Goal: Task Accomplishment & Management: Complete application form

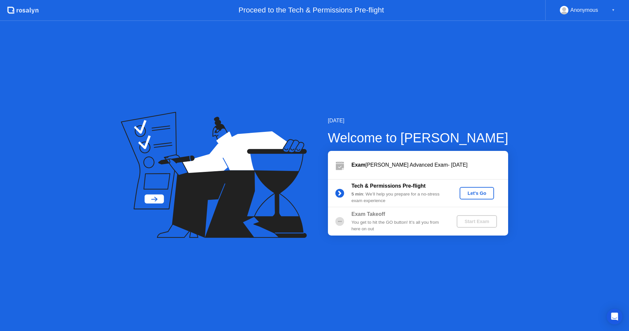
click at [476, 194] on div "Let's Go" at bounding box center [476, 192] width 29 height 5
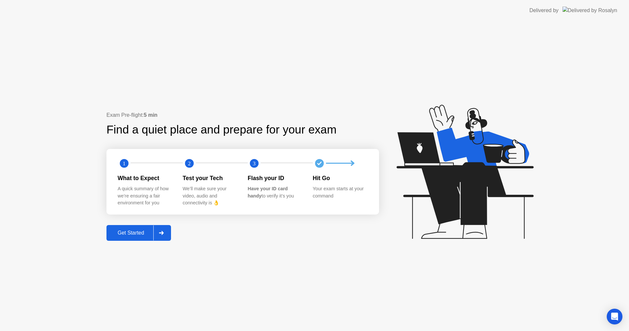
click at [131, 231] on div "Get Started" at bounding box center [130, 233] width 45 height 6
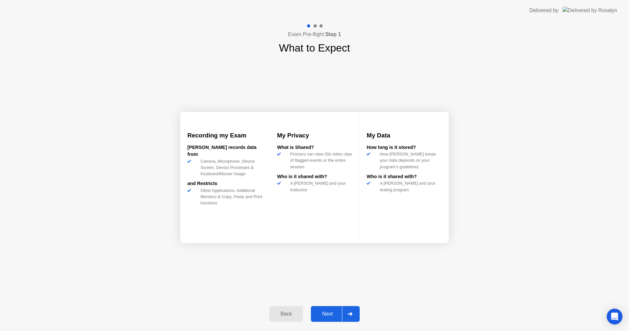
click at [327, 313] on div "Next" at bounding box center [327, 314] width 29 height 6
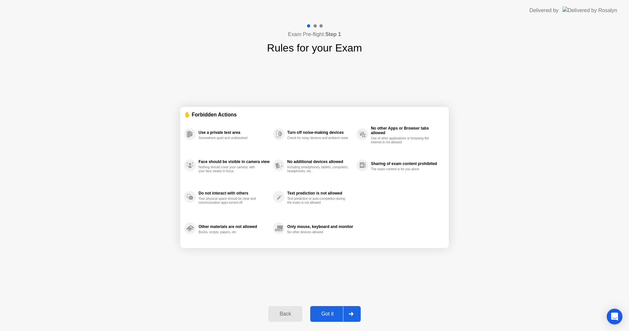
click at [320, 317] on div "Got it" at bounding box center [327, 314] width 31 height 6
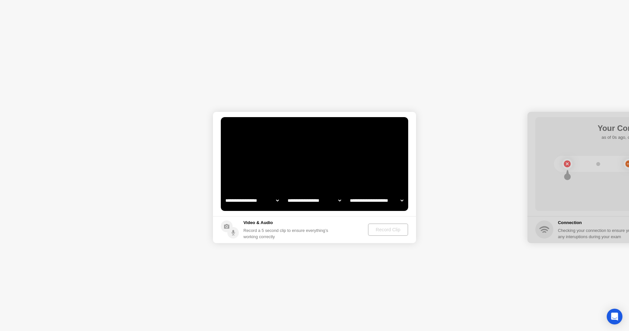
select select "**********"
select select "*******"
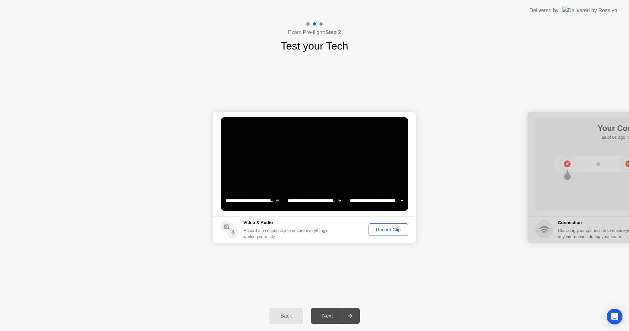
click at [383, 229] on div "Record Clip" at bounding box center [388, 229] width 35 height 5
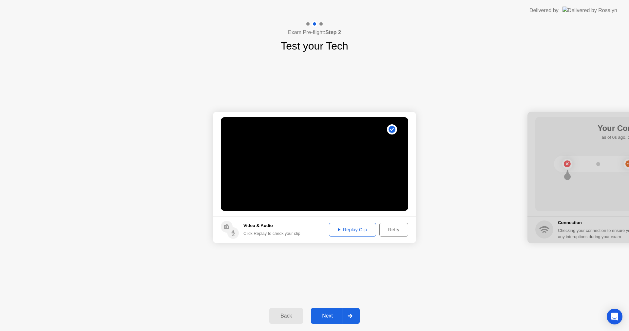
click at [359, 228] on div "Replay Clip" at bounding box center [352, 229] width 43 height 5
click at [327, 313] on div "Next" at bounding box center [327, 316] width 29 height 6
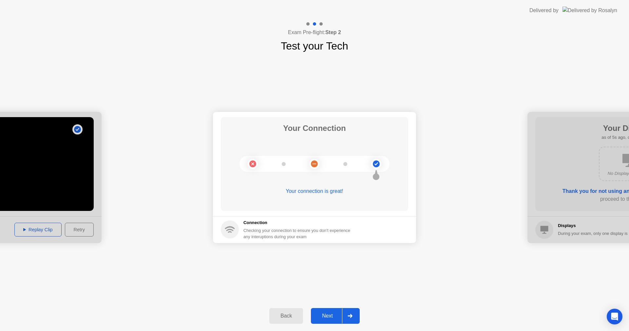
click at [326, 314] on div "Next" at bounding box center [327, 316] width 29 height 6
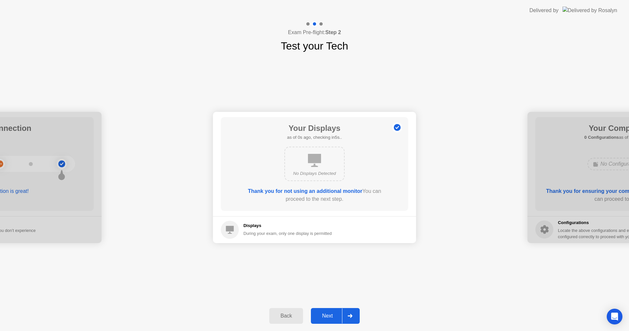
click at [324, 311] on button "Next" at bounding box center [335, 316] width 49 height 16
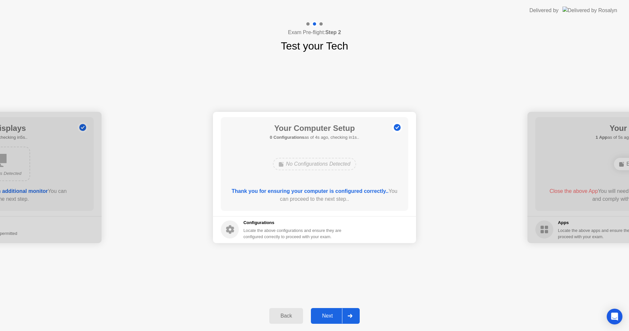
click at [326, 315] on div "Next" at bounding box center [327, 316] width 29 height 6
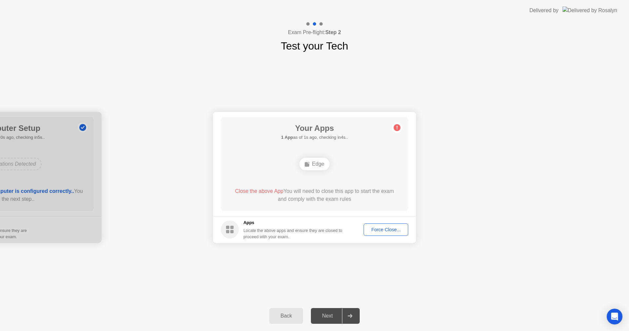
click at [265, 190] on span "Close the above App" at bounding box center [259, 191] width 49 height 6
click at [259, 192] on span "Close the above App" at bounding box center [259, 191] width 49 height 6
click at [398, 232] on div "Force Close..." at bounding box center [386, 229] width 40 height 5
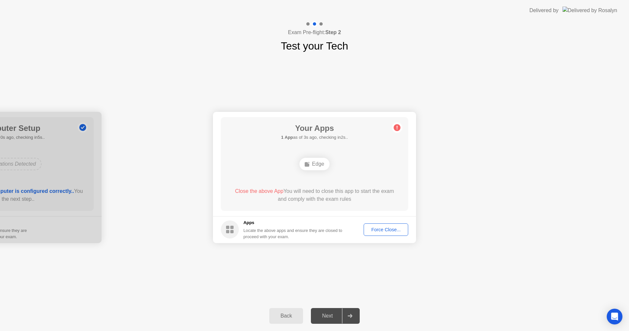
click at [398, 231] on div "Force Close..." at bounding box center [386, 229] width 40 height 5
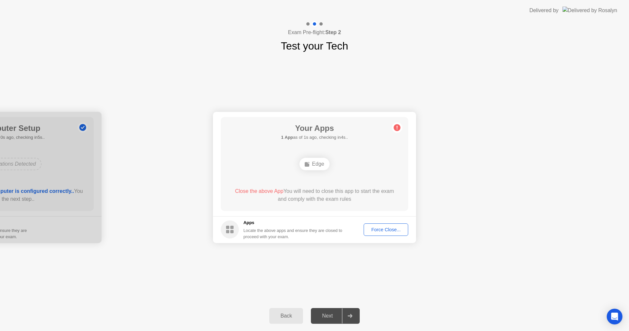
click at [383, 230] on div "Force Close..." at bounding box center [386, 229] width 40 height 5
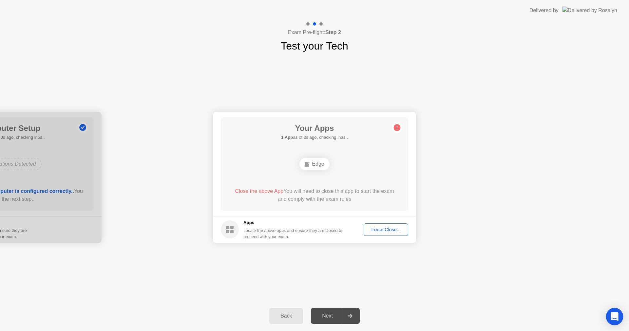
click at [616, 318] on icon "Open Intercom Messenger" at bounding box center [615, 316] width 9 height 9
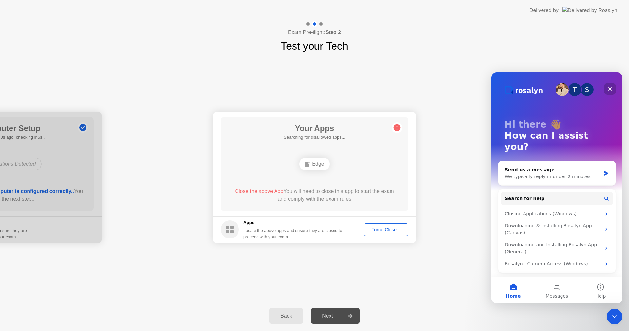
click at [611, 89] on icon "Close" at bounding box center [611, 89] width 4 height 4
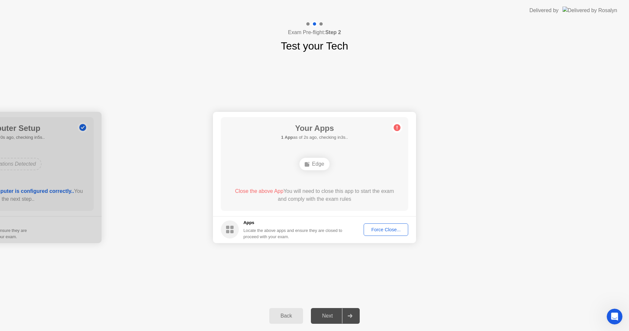
click at [229, 230] on circle at bounding box center [230, 229] width 18 height 18
click at [253, 231] on div "Locate the above apps and ensure they are closed to proceed with your exam." at bounding box center [293, 233] width 99 height 12
click at [177, 298] on div "**********" at bounding box center [314, 177] width 629 height 247
click at [381, 231] on div "Force Close..." at bounding box center [386, 229] width 40 height 5
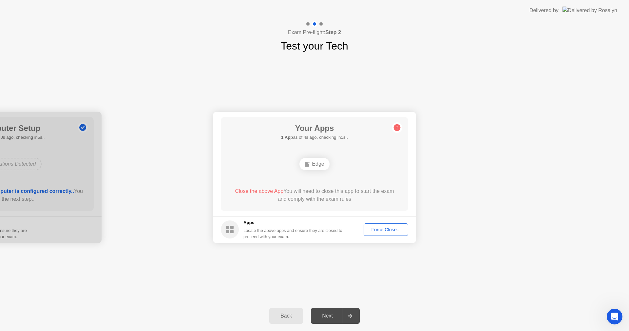
click at [397, 127] on icon at bounding box center [397, 128] width 1 height 4
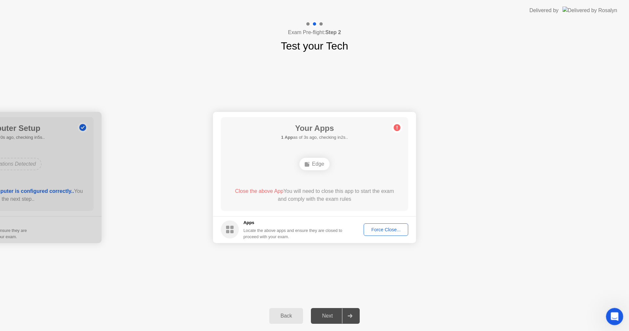
click at [618, 314] on icon "Open Intercom Messenger" at bounding box center [614, 315] width 11 height 11
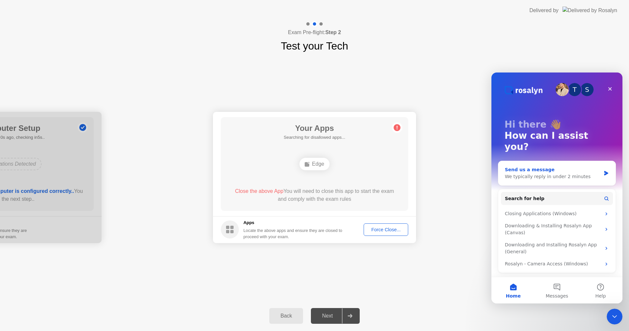
click at [513, 173] on div "We typically reply in under 2 minutes" at bounding box center [553, 176] width 96 height 7
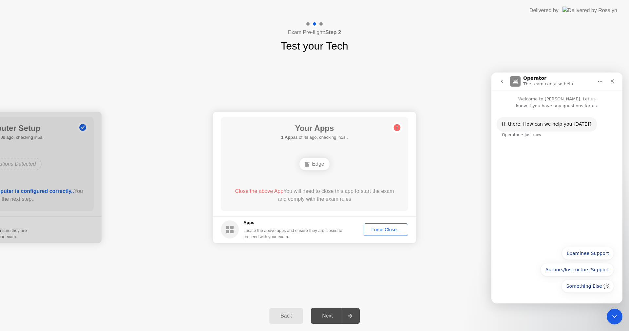
click at [518, 155] on div "Hi ​there, How can we help you [DATE]? Operator • Just now" at bounding box center [557, 175] width 131 height 133
click at [551, 295] on div "Something Else 💬 Examinee Support Authors/Instructors Support Something Else 💬" at bounding box center [557, 270] width 114 height 49
click at [583, 255] on button "Examinee Support" at bounding box center [588, 252] width 52 height 13
click at [543, 293] on div "Hi ​there, How can we help you [DATE]? Operator • Just now Examinee Support • J…" at bounding box center [557, 203] width 131 height 188
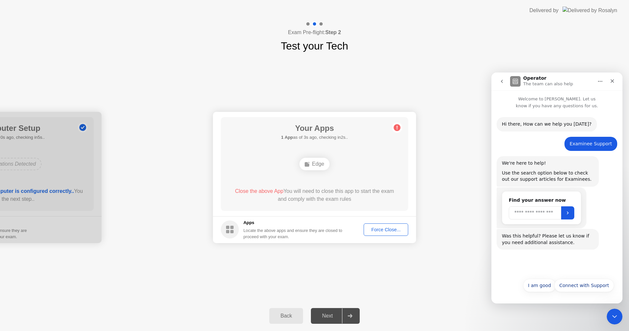
click at [528, 213] on input "Search" at bounding box center [535, 212] width 52 height 13
type input "**********"
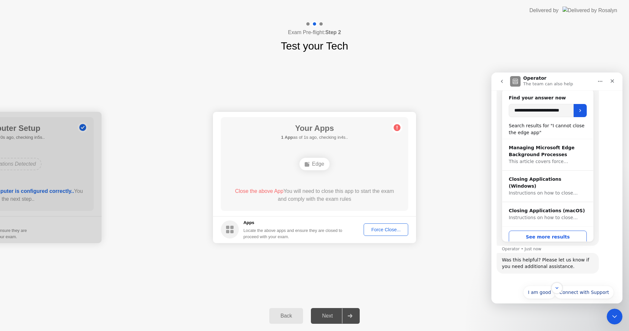
scroll to position [109, 0]
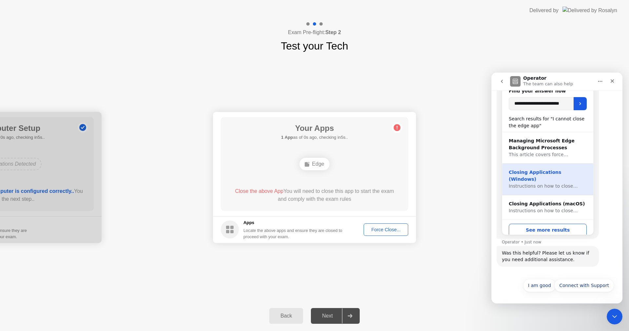
click at [544, 173] on div "Closing Applications (Windows)" at bounding box center [548, 176] width 78 height 14
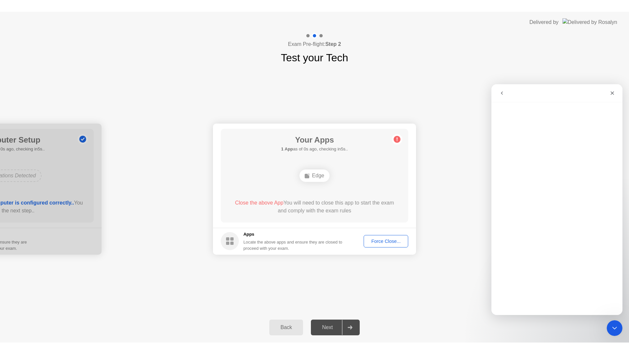
scroll to position [0, 0]
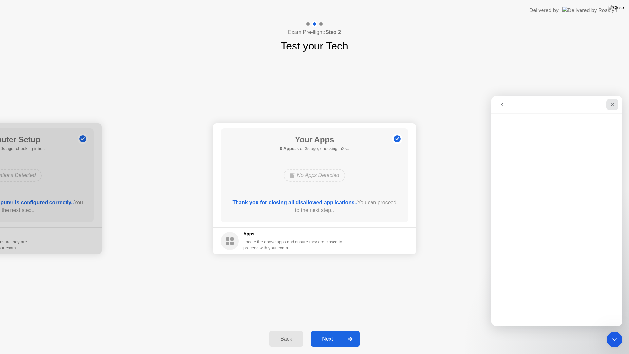
click at [611, 103] on icon "Close" at bounding box center [613, 105] width 4 height 4
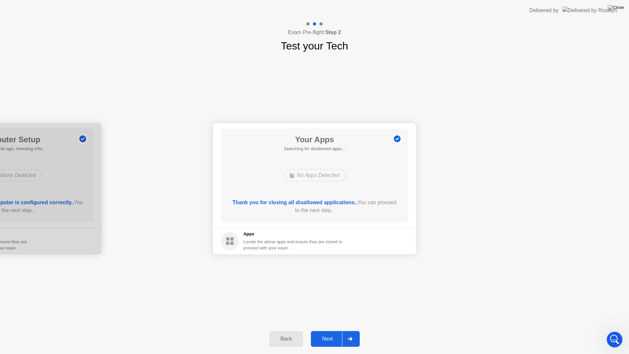
click at [330, 330] on div "Next" at bounding box center [327, 339] width 29 height 6
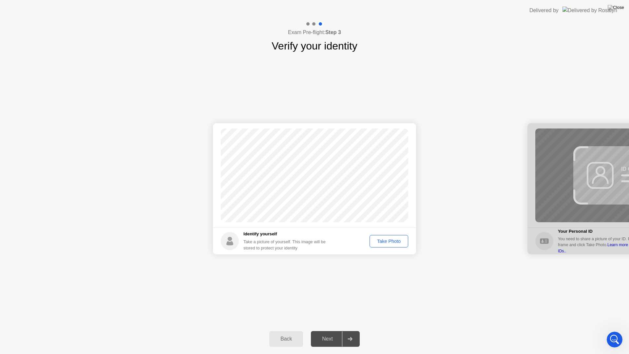
click at [389, 243] on div "Take Photo" at bounding box center [389, 241] width 34 height 5
click at [394, 244] on div "Retake" at bounding box center [394, 241] width 26 height 5
click at [386, 242] on div "Take Photo" at bounding box center [389, 241] width 34 height 5
click at [327, 330] on div "Next" at bounding box center [327, 339] width 29 height 6
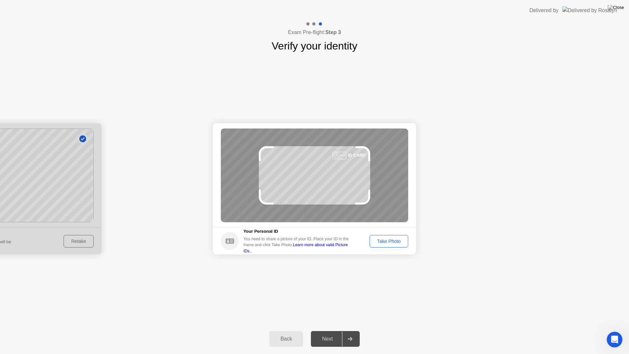
click at [382, 239] on div "Take Photo" at bounding box center [389, 241] width 34 height 5
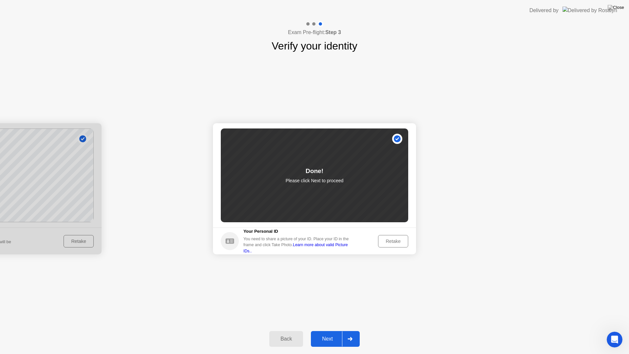
click at [328, 330] on div "Next" at bounding box center [327, 339] width 29 height 6
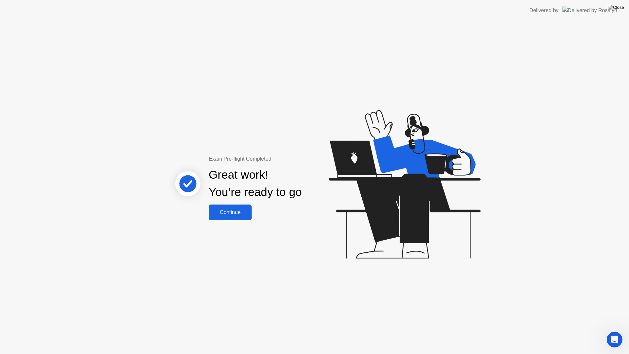
click at [234, 212] on div "Continue" at bounding box center [230, 212] width 39 height 6
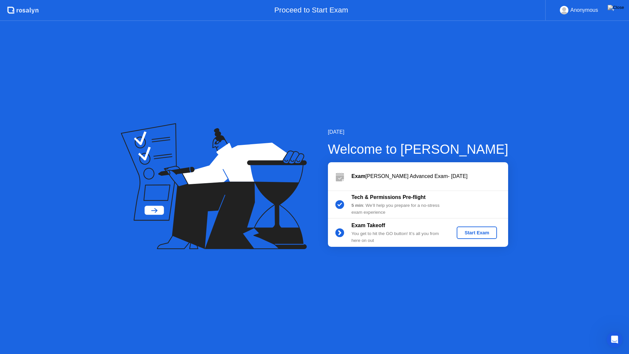
click at [478, 229] on button "Start Exam" at bounding box center [477, 232] width 40 height 12
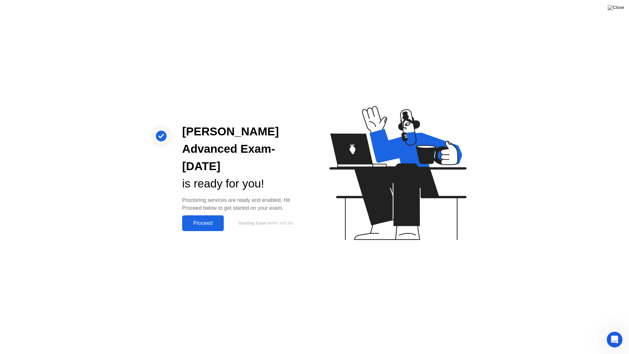
click at [206, 226] on div "Proceed" at bounding box center [203, 223] width 38 height 6
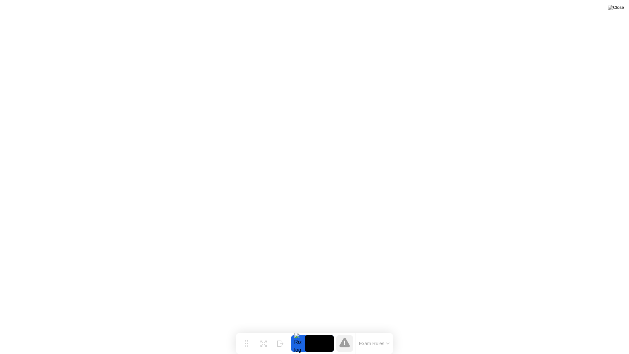
click at [383, 330] on button "Exam Rules" at bounding box center [374, 344] width 35 height 6
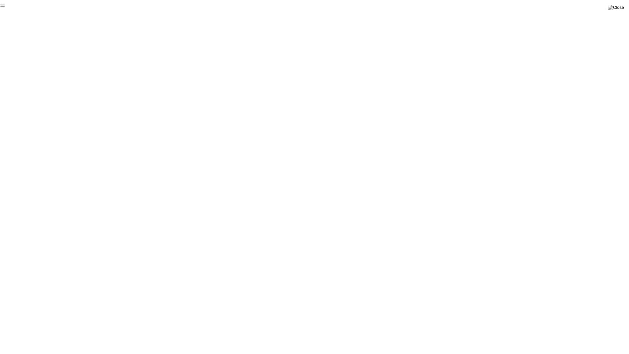
click at [5, 7] on button "End Proctoring Session" at bounding box center [2, 6] width 5 height 2
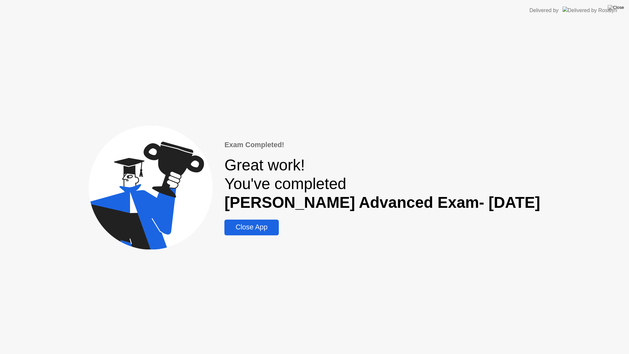
click at [277, 228] on div "Close App" at bounding box center [251, 227] width 50 height 8
